Goal: Check status

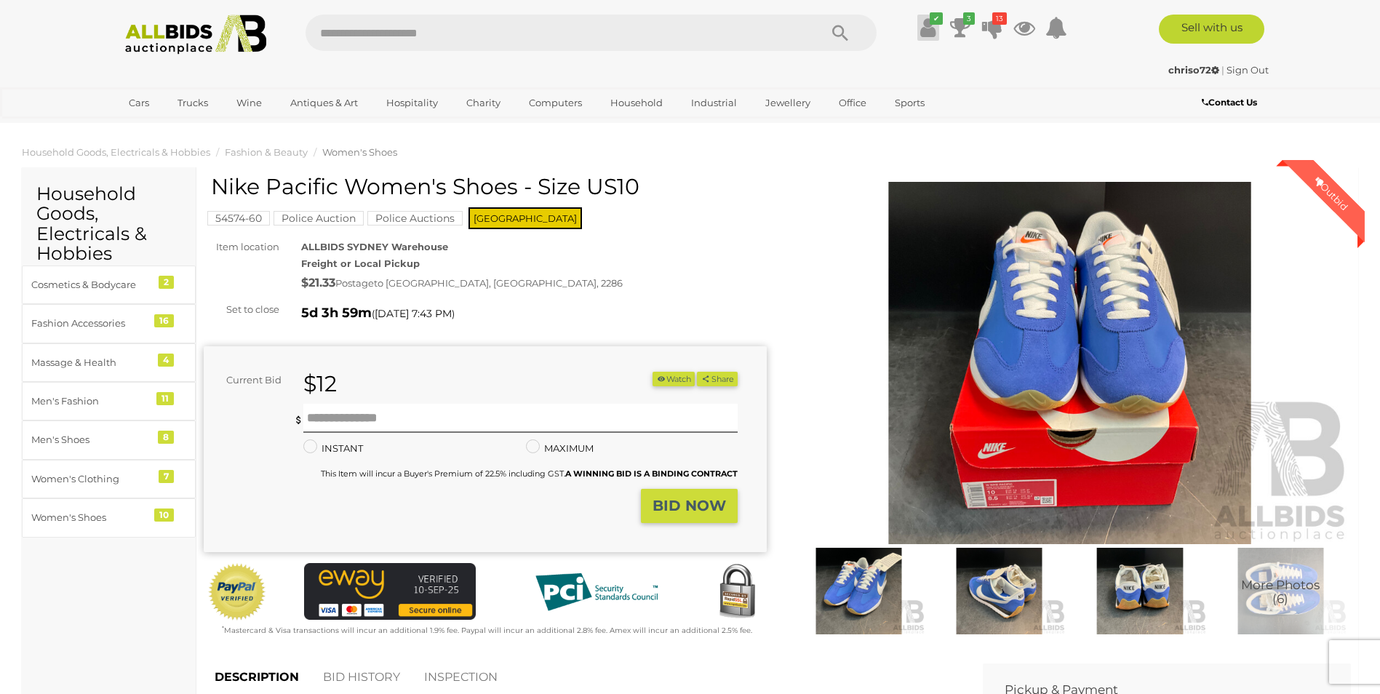
click at [923, 24] on icon at bounding box center [927, 28] width 15 height 26
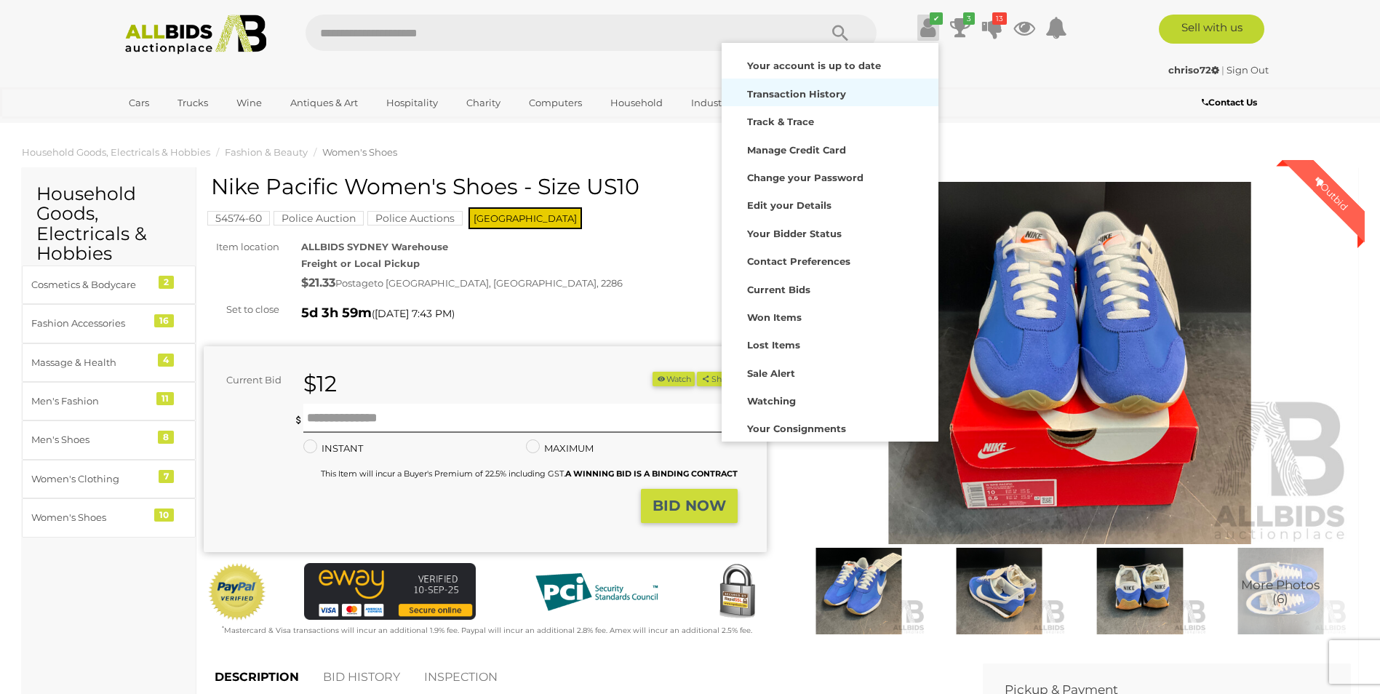
click at [794, 93] on strong "Transaction History" at bounding box center [796, 94] width 99 height 12
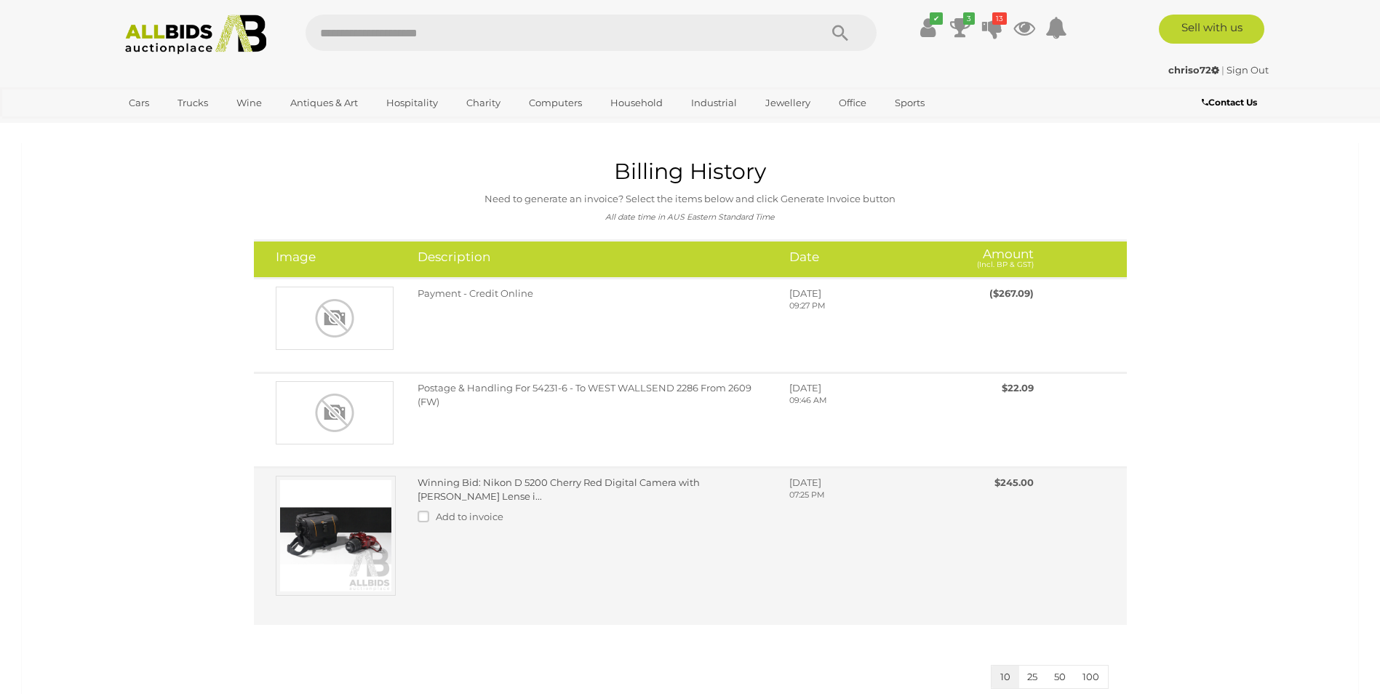
click at [458, 480] on link "Winning Bid: Nikon D 5200 Cherry Red Digital Camera with Nikon Nikkor Lense i..." at bounding box center [559, 489] width 282 height 25
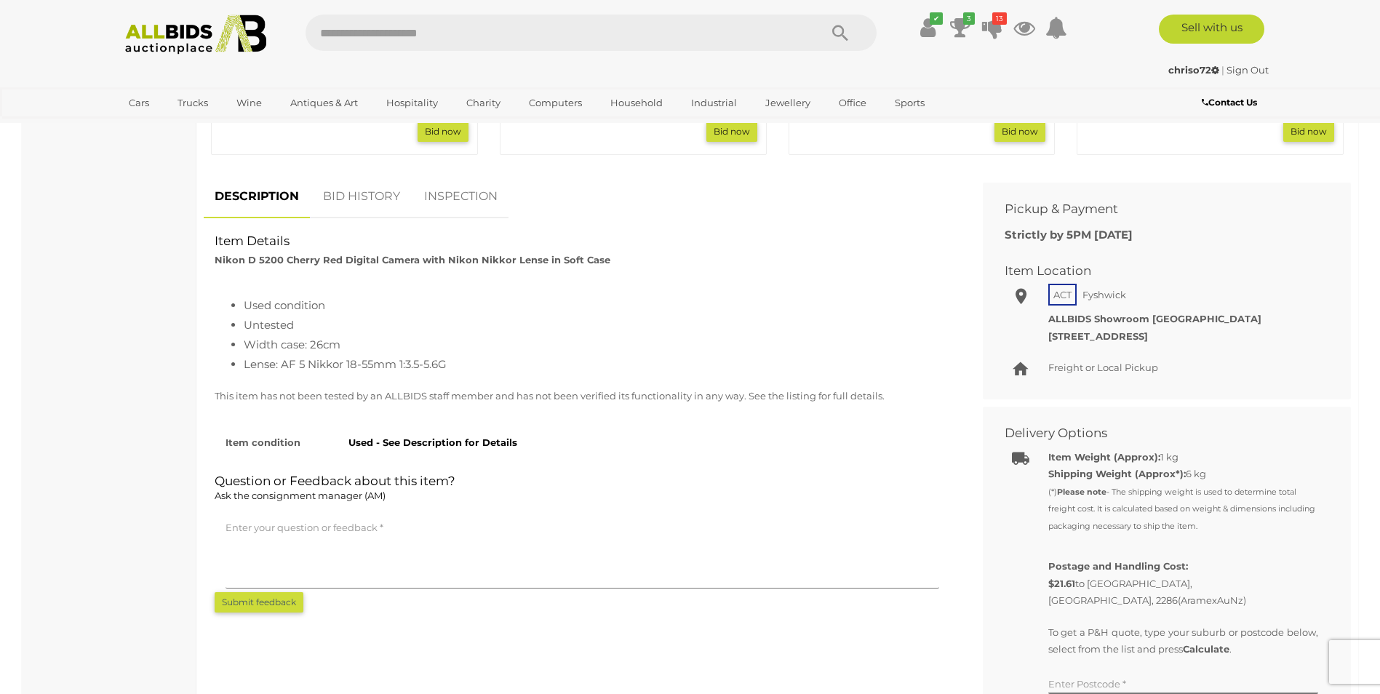
scroll to position [873, 0]
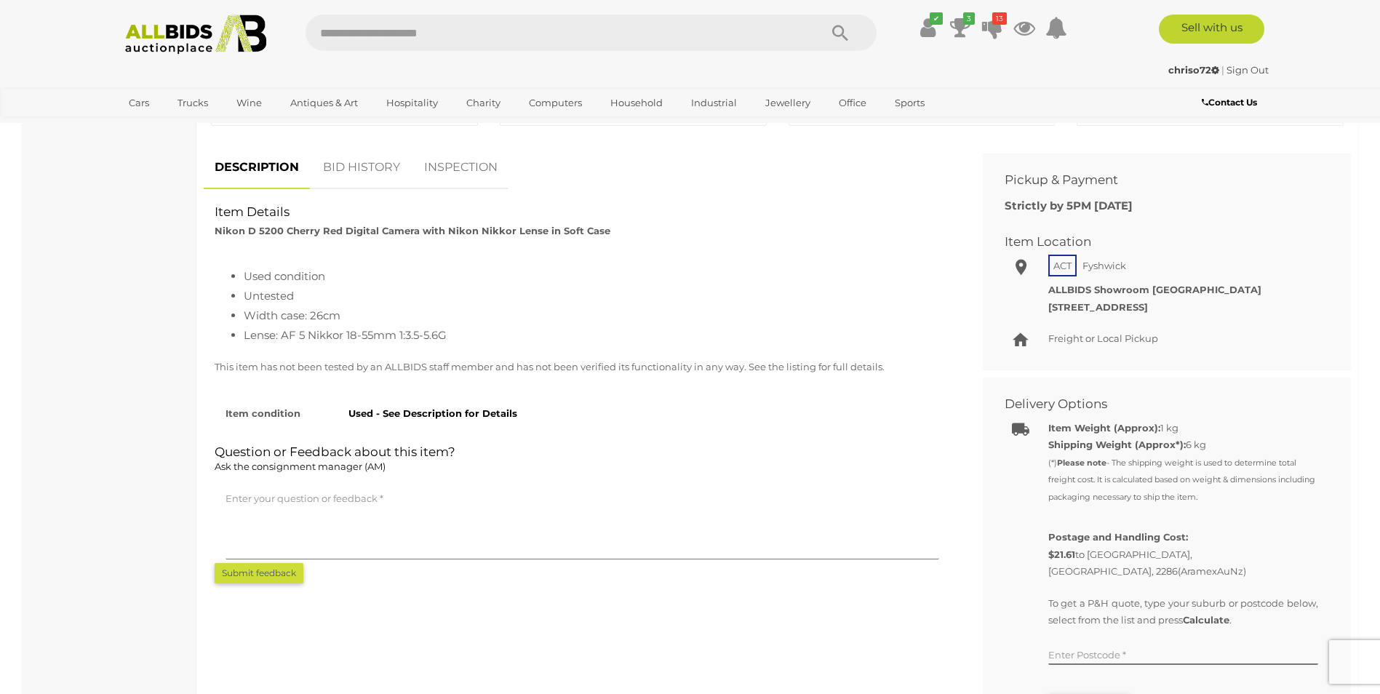
click at [362, 168] on link "BID HISTORY" at bounding box center [361, 167] width 99 height 43
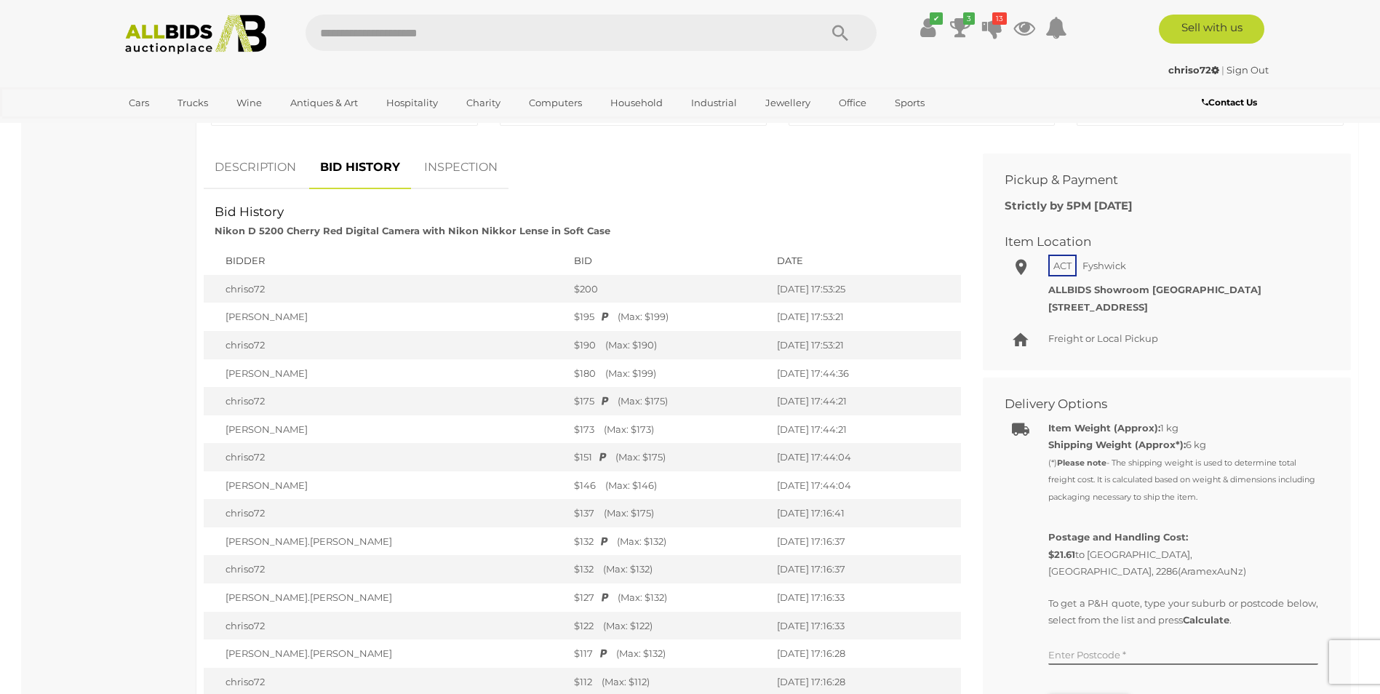
click at [453, 170] on link "INSPECTION" at bounding box center [460, 167] width 95 height 43
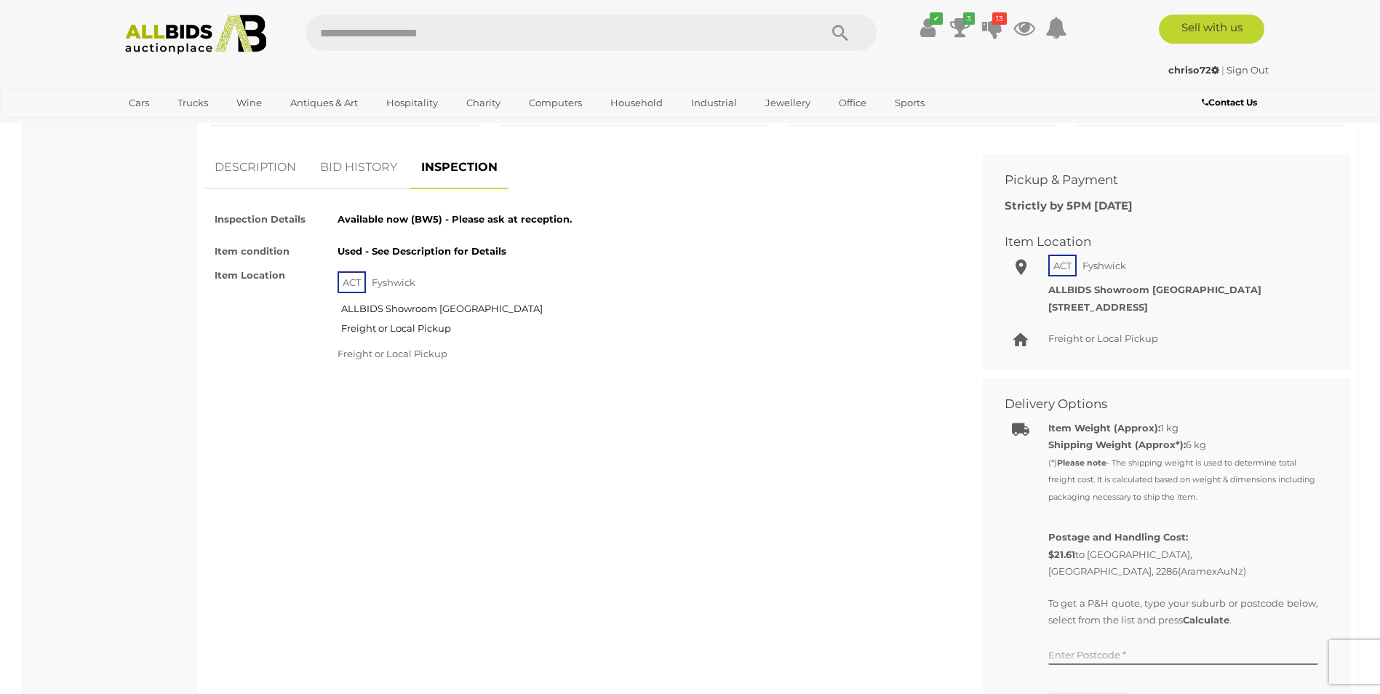
click at [221, 170] on link "DESCRIPTION" at bounding box center [255, 167] width 103 height 43
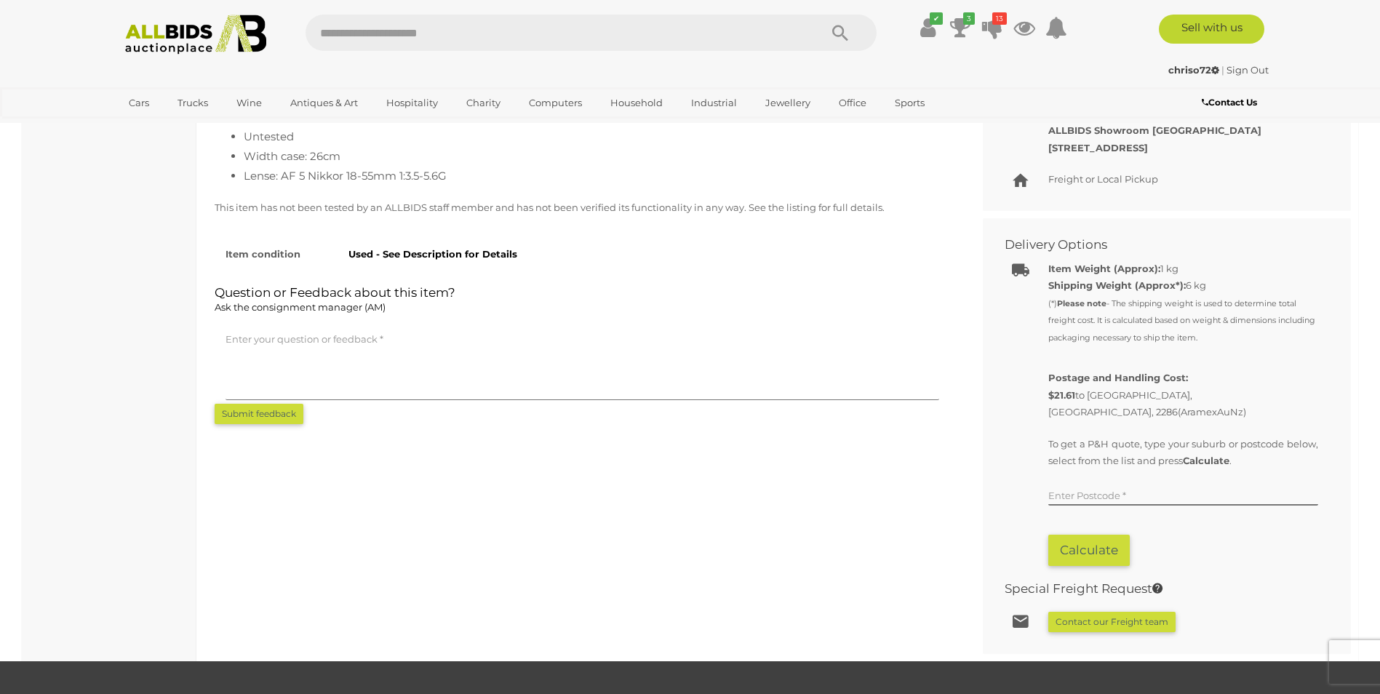
scroll to position [1019, 0]
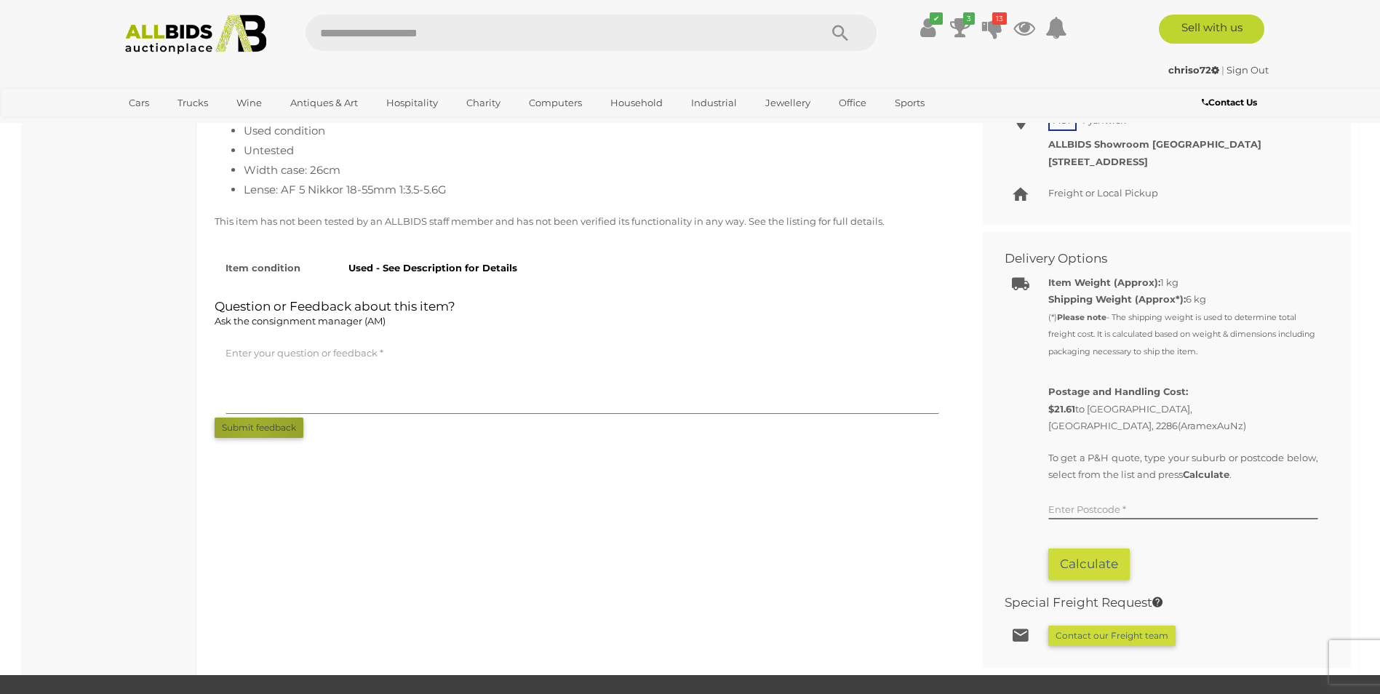
click at [255, 430] on button "Submit feedback" at bounding box center [259, 428] width 89 height 20
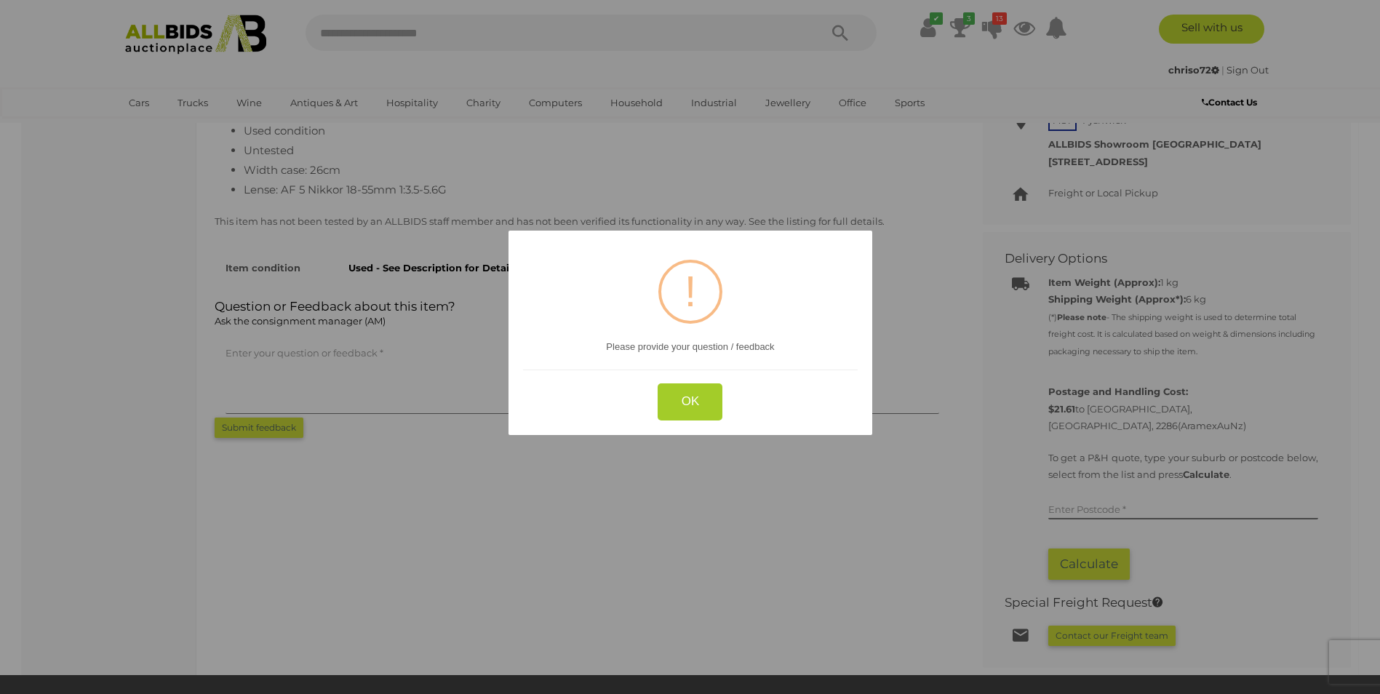
click at [696, 402] on button "OK" at bounding box center [690, 401] width 65 height 37
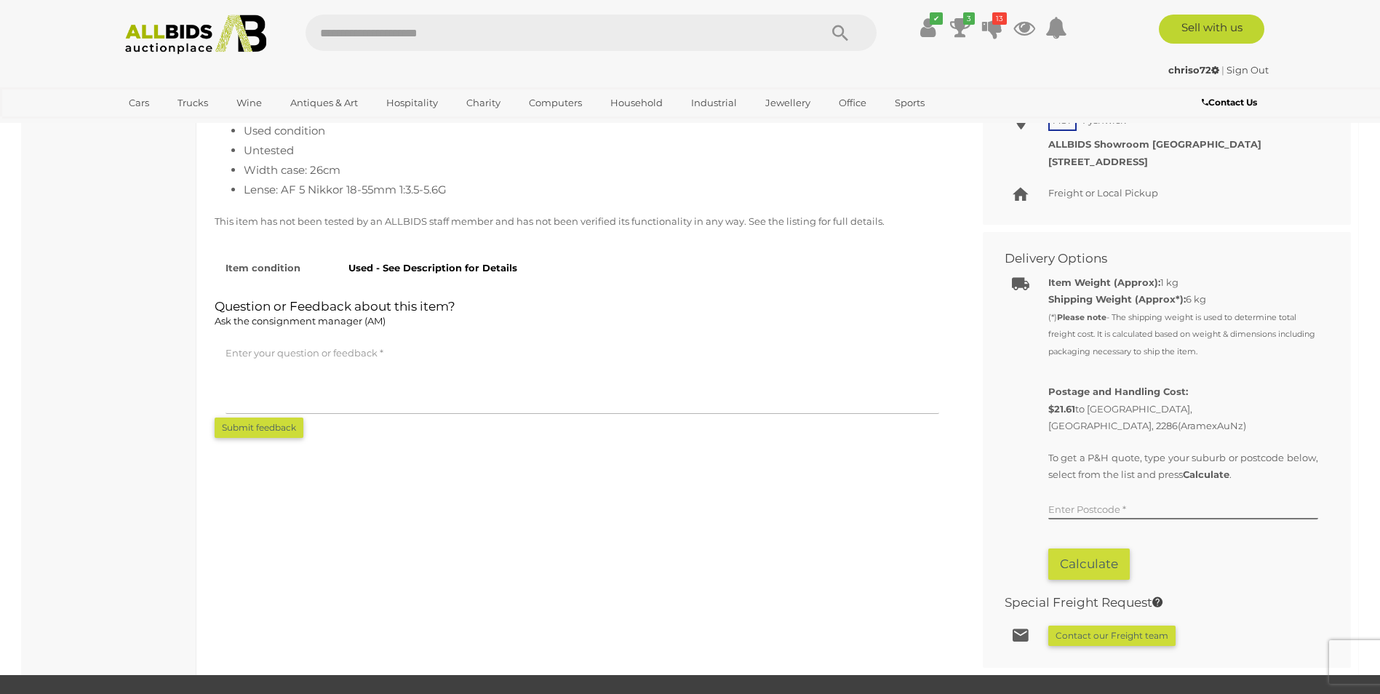
click at [299, 398] on textarea at bounding box center [583, 377] width 714 height 73
type textarea "**********"
click at [295, 425] on button "Submit feedback" at bounding box center [259, 428] width 89 height 20
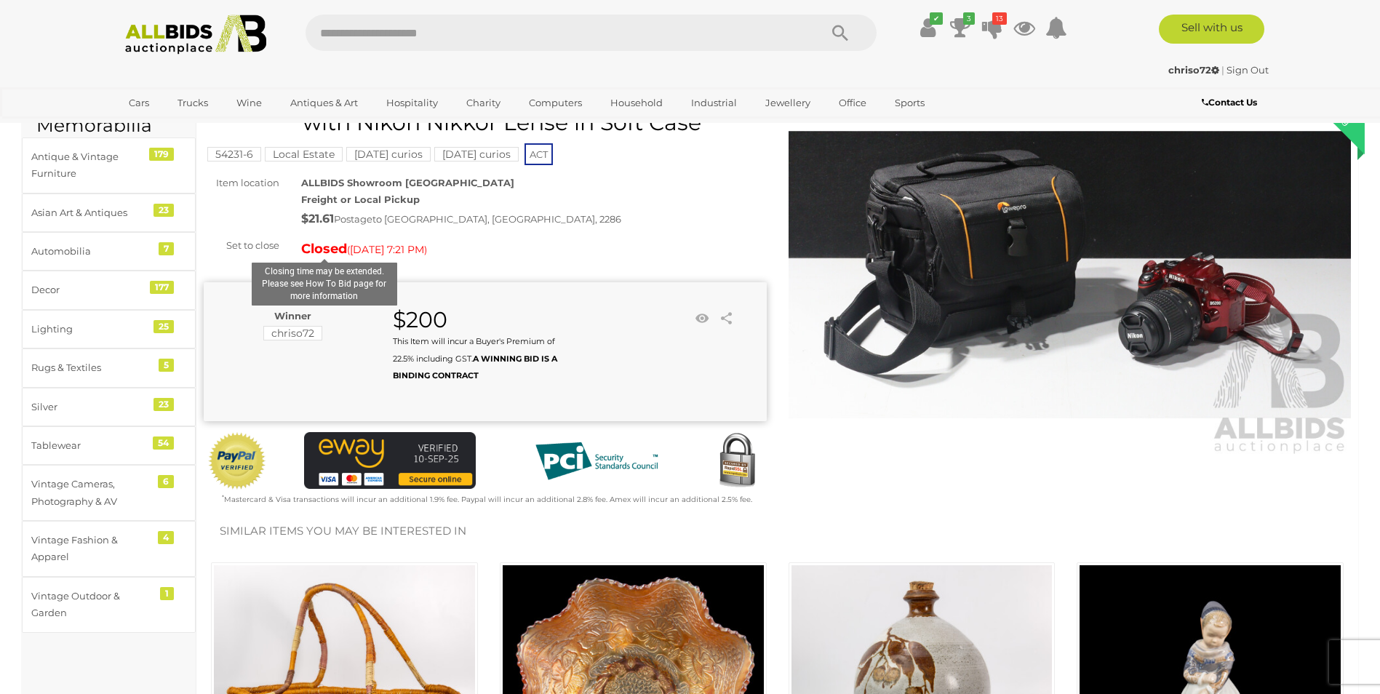
scroll to position [0, 0]
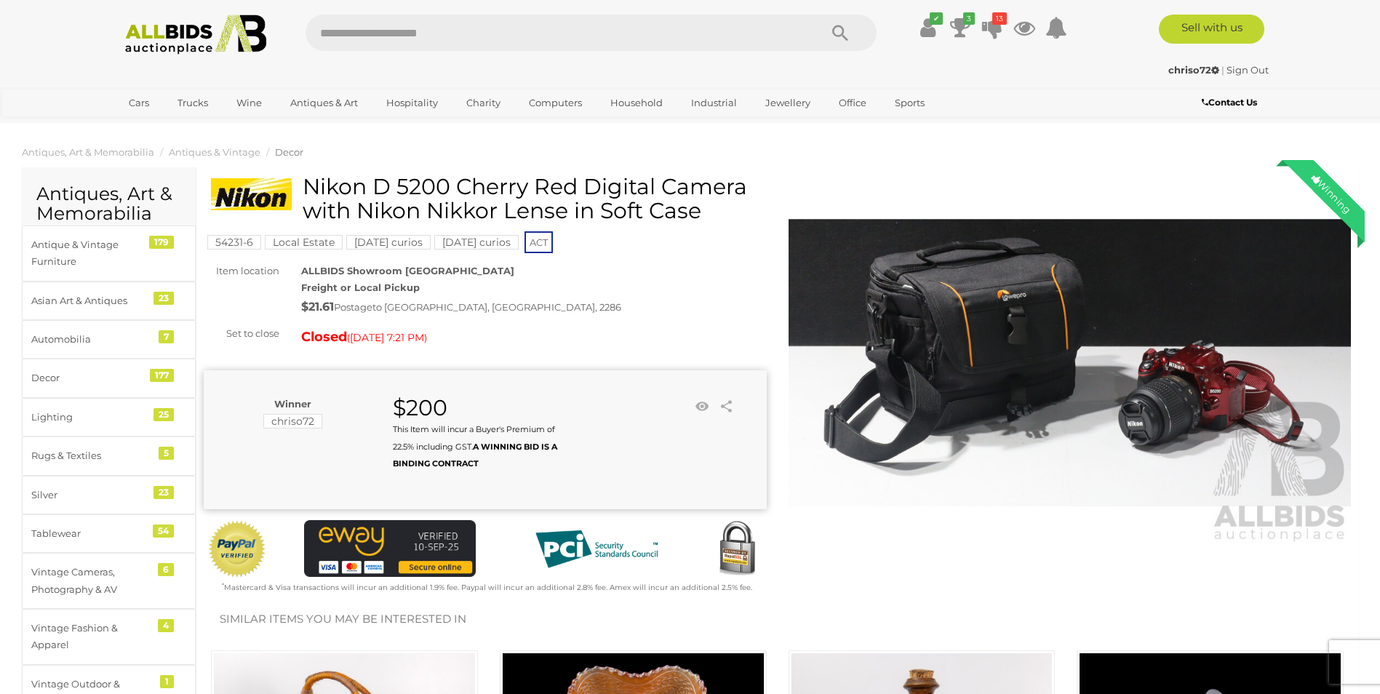
click at [300, 243] on mark "Local Estate" at bounding box center [304, 242] width 78 height 15
